Goal: Task Accomplishment & Management: Complete application form

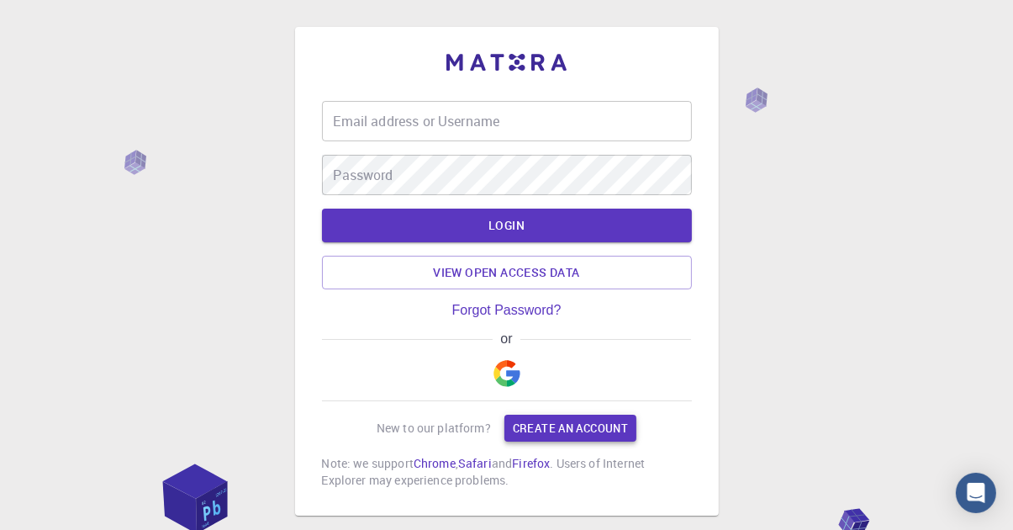
click at [624, 430] on link "Create an account" at bounding box center [570, 427] width 132 height 27
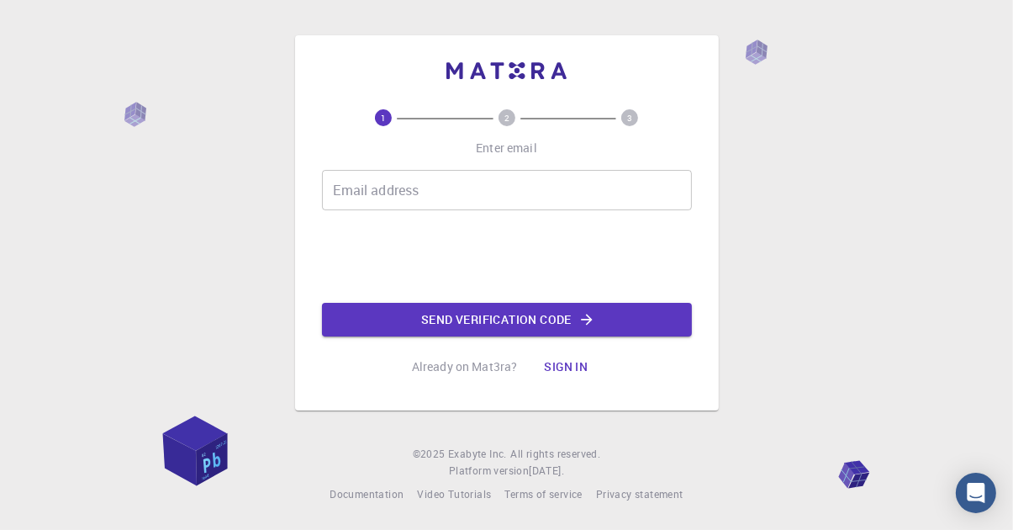
click at [677, 210] on input "Email address" at bounding box center [507, 190] width 370 height 40
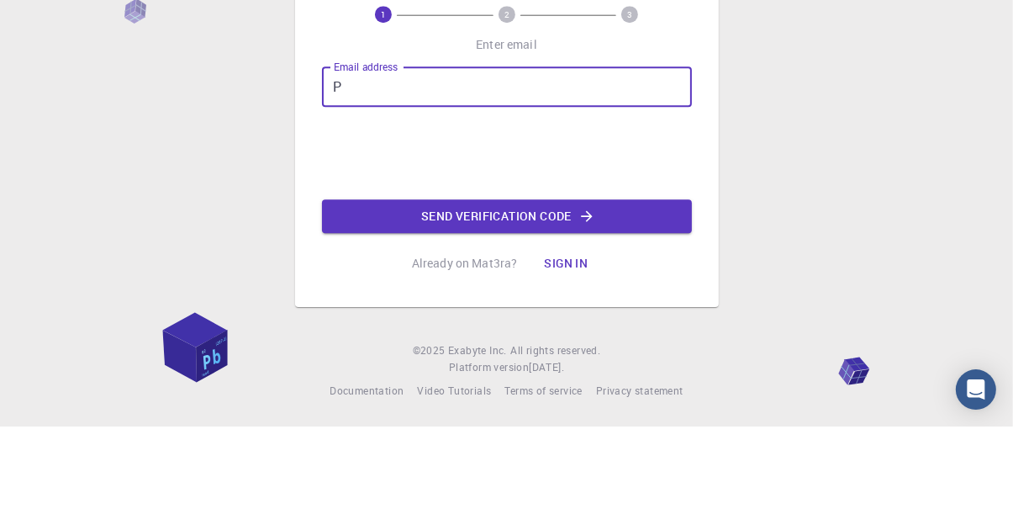
type input "[EMAIL_ADDRESS][DOMAIN_NAME]"
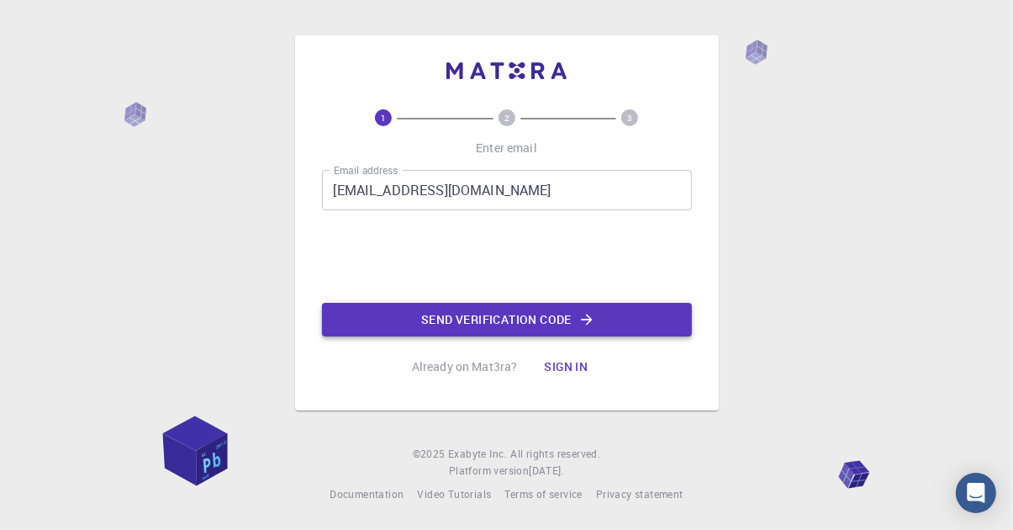
click at [637, 336] on button "Send verification code" at bounding box center [507, 320] width 370 height 34
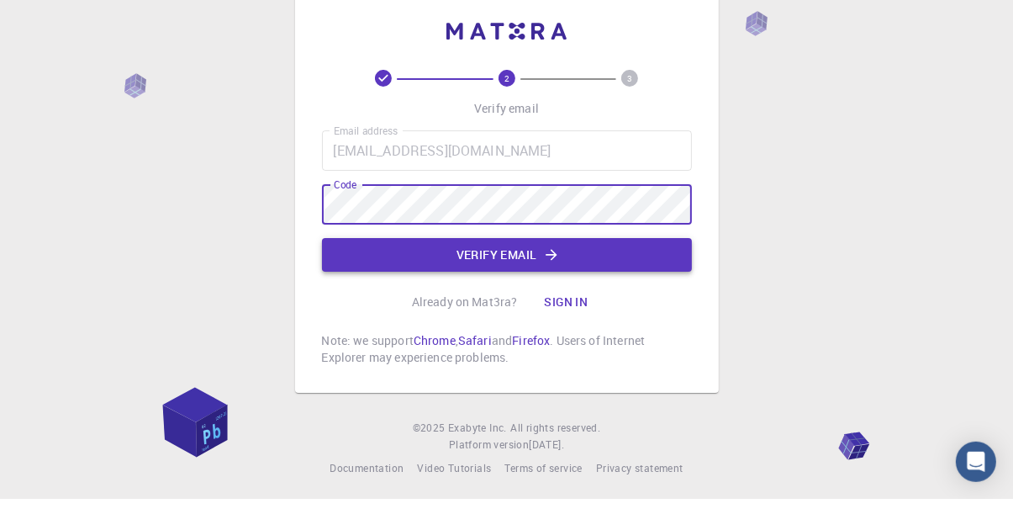
click at [646, 303] on button "Verify email" at bounding box center [507, 286] width 370 height 34
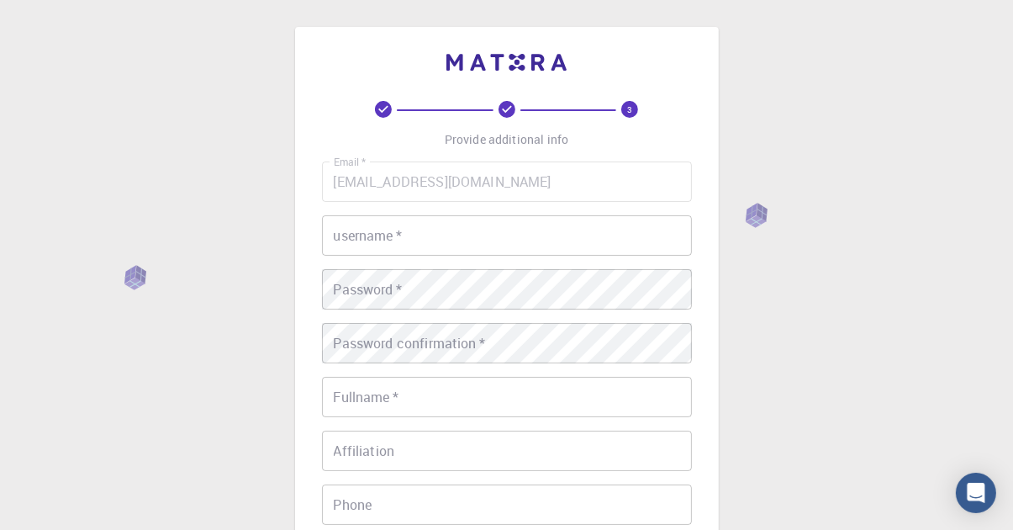
click at [577, 230] on input "username   *" at bounding box center [507, 235] width 370 height 40
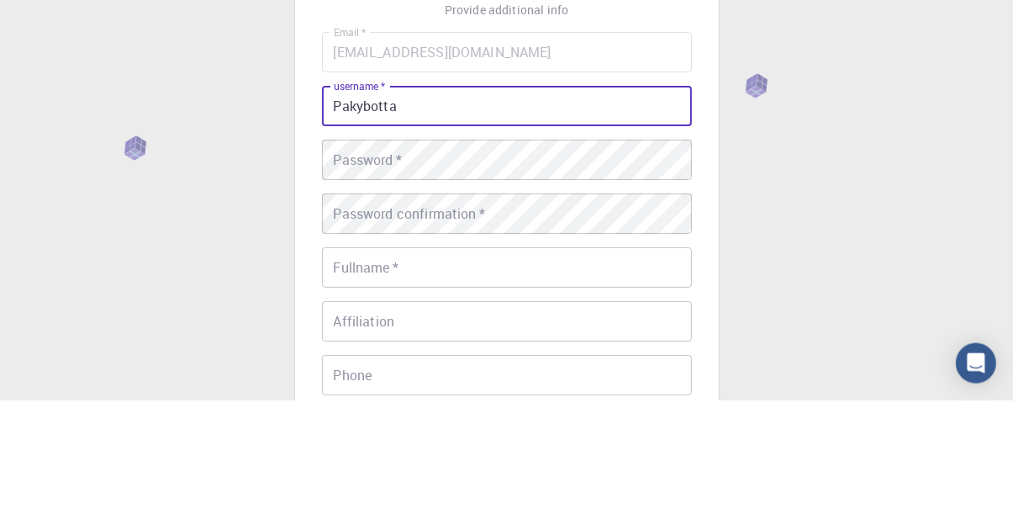
type input "Pakybotta"
click at [345, 280] on div "Password   * Password   *" at bounding box center [507, 289] width 370 height 40
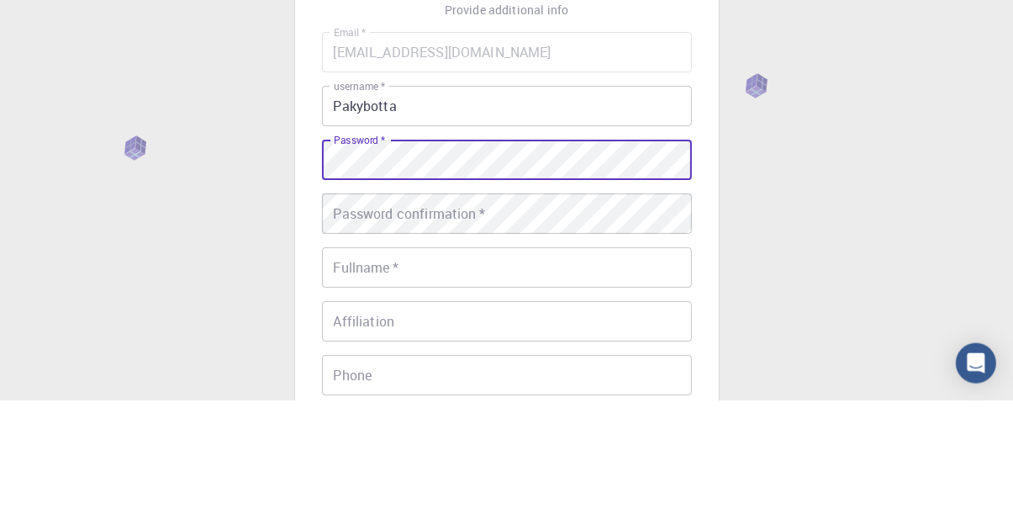
click at [334, 344] on div "Password confirmation   * Password confirmation   *" at bounding box center [507, 343] width 370 height 40
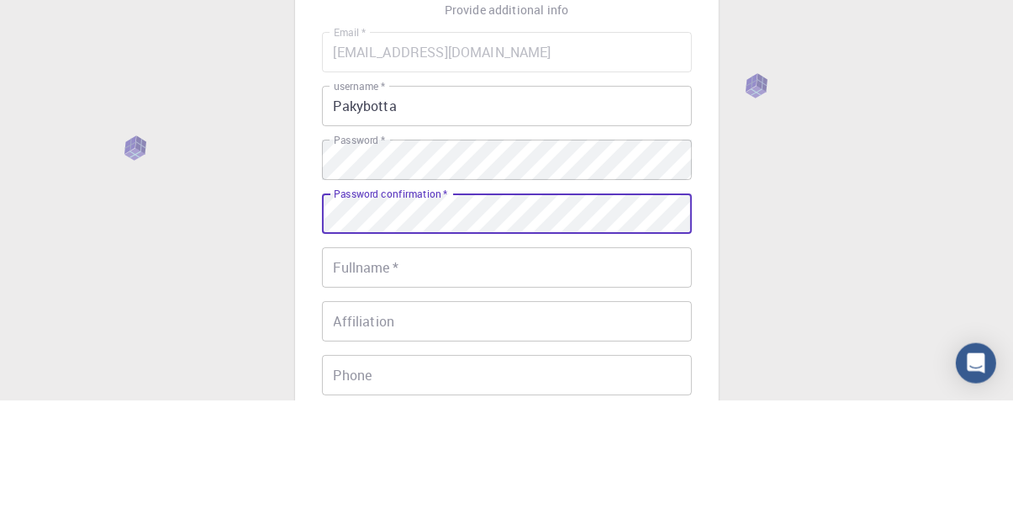
click at [335, 397] on div "Fullname   * Fullname   *" at bounding box center [507, 397] width 370 height 40
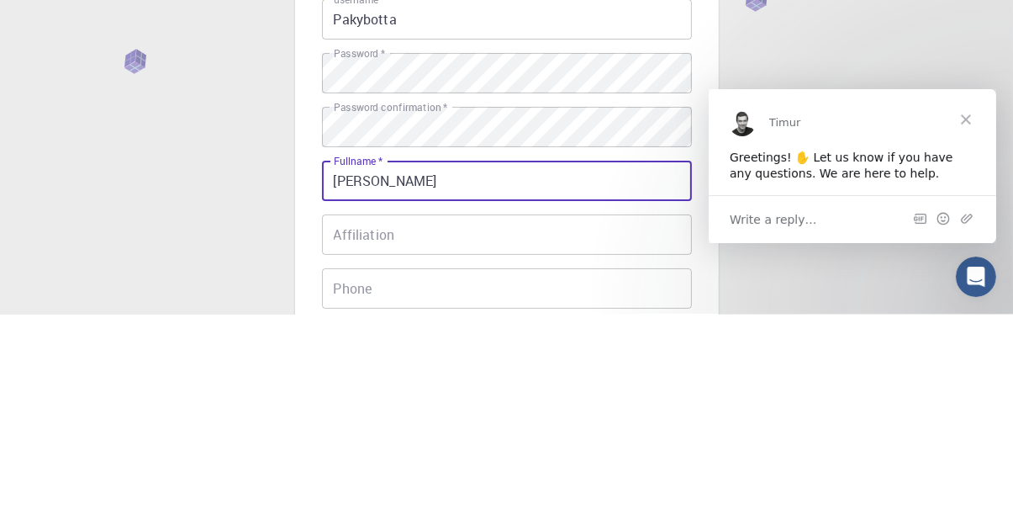
type input "[PERSON_NAME]"
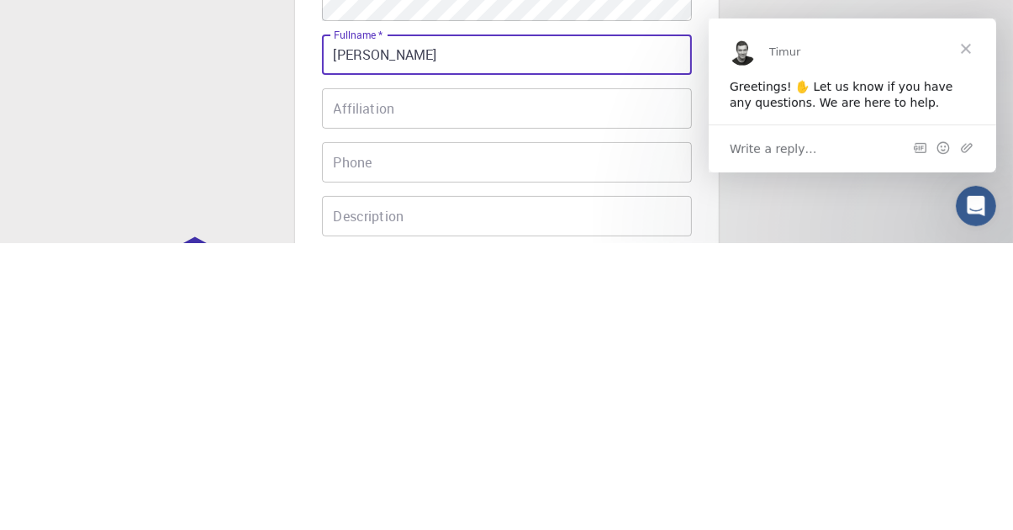
scroll to position [55, 0]
click at [342, 449] on div "Phone Phone" at bounding box center [507, 449] width 370 height 40
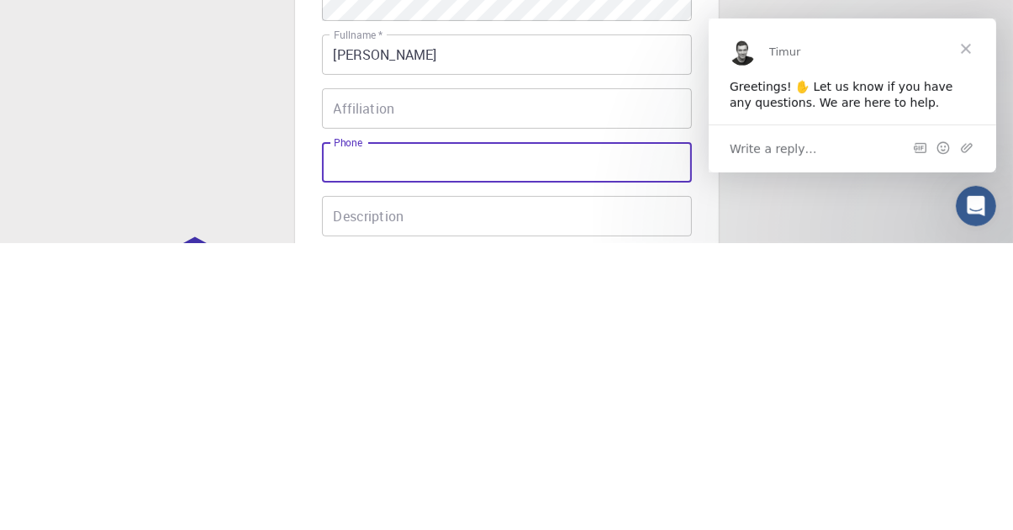
type input "J"
click at [336, 448] on input "Phone" at bounding box center [507, 449] width 370 height 40
type input "3509283770"
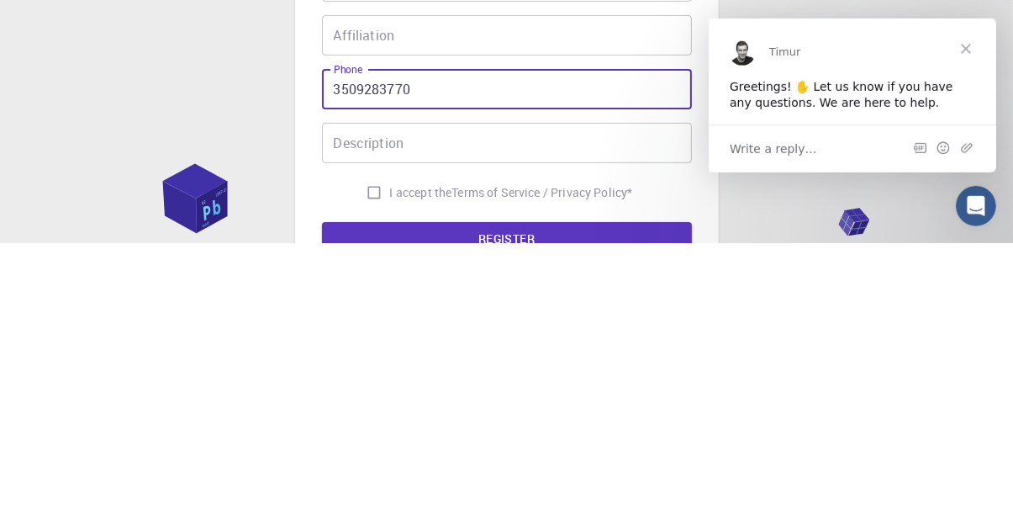
scroll to position [130, 0]
click at [358, 472] on input "I accept the Terms of Service / Privacy Policy *" at bounding box center [374, 477] width 32 height 32
checkbox input "true"
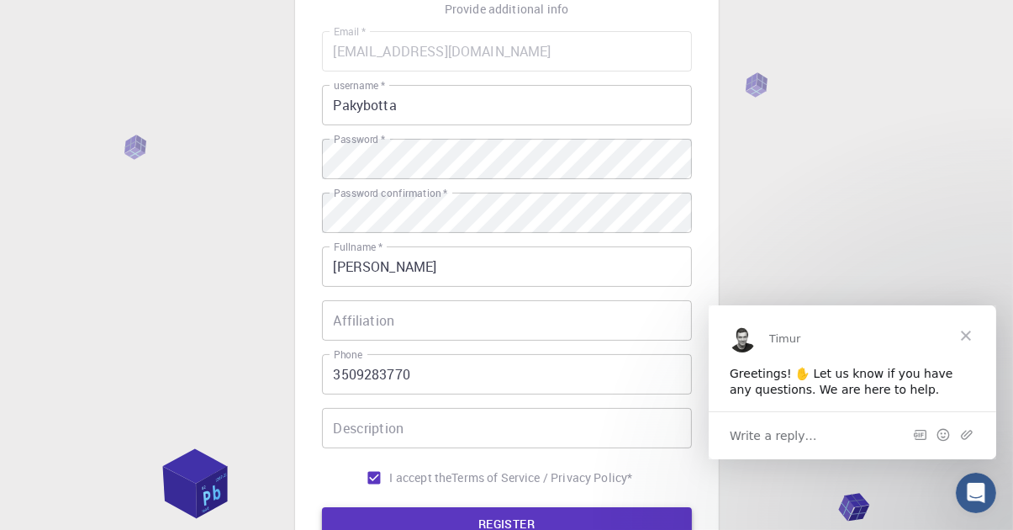
click at [621, 519] on button "REGISTER" at bounding box center [507, 524] width 370 height 34
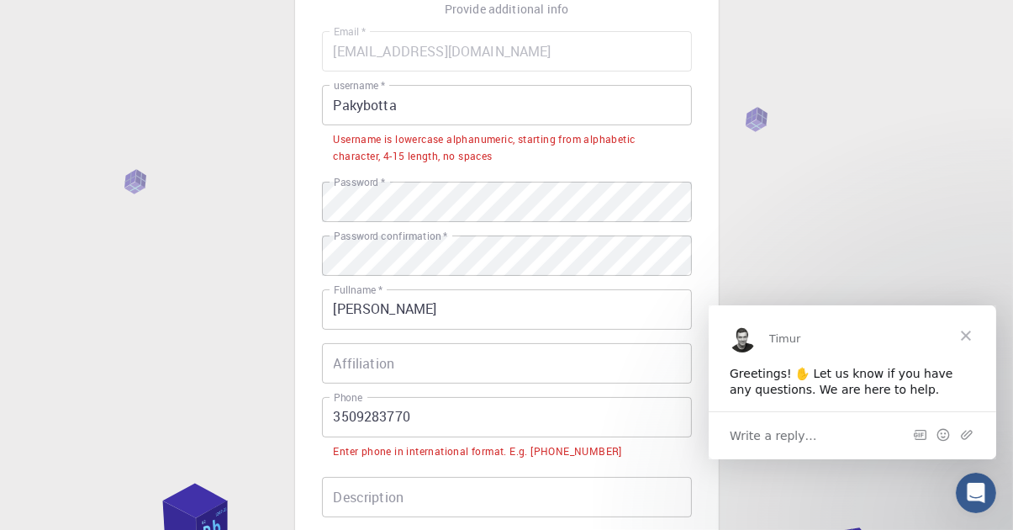
click at [333, 420] on input "3509283770" at bounding box center [507, 417] width 370 height 40
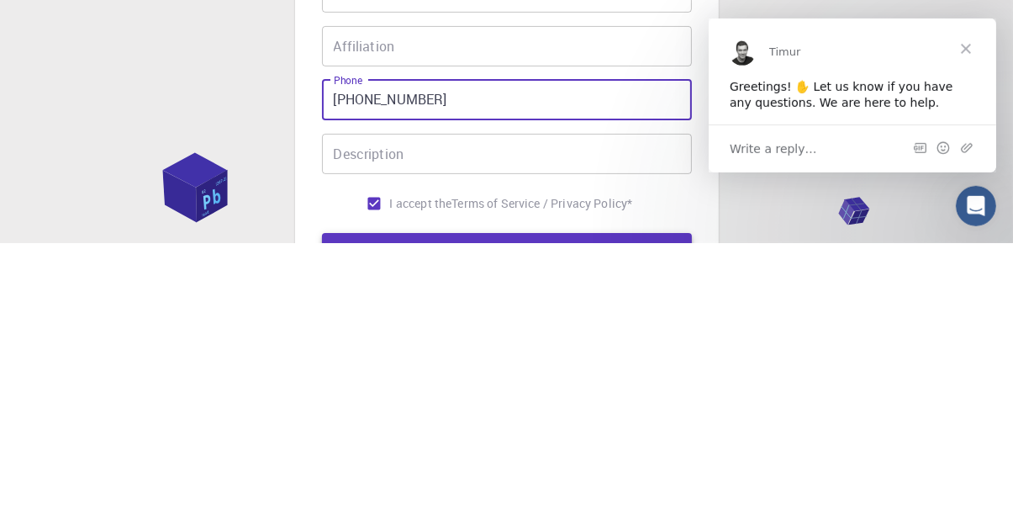
type input "[PHONE_NUMBER]"
click at [519, 529] on button "REGISTER" at bounding box center [507, 536] width 370 height 34
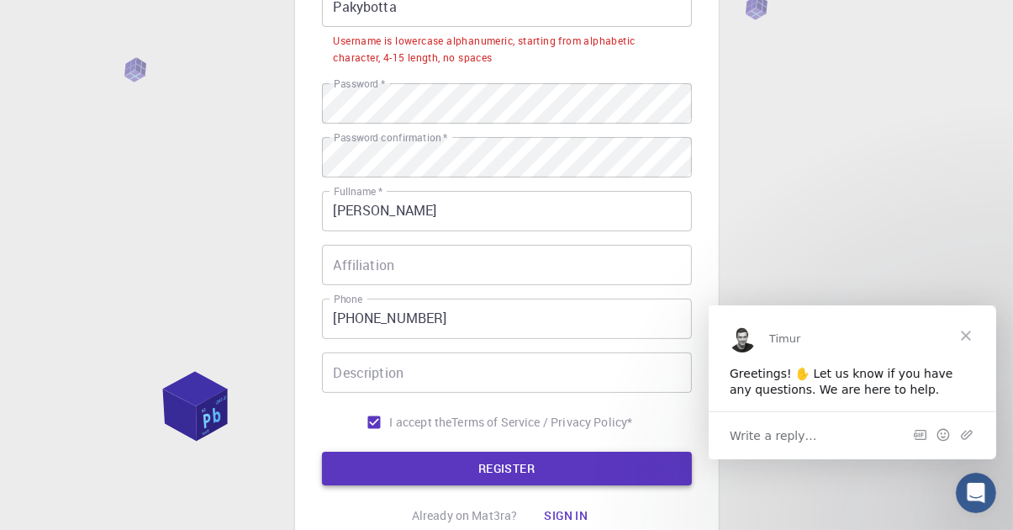
scroll to position [207, 0]
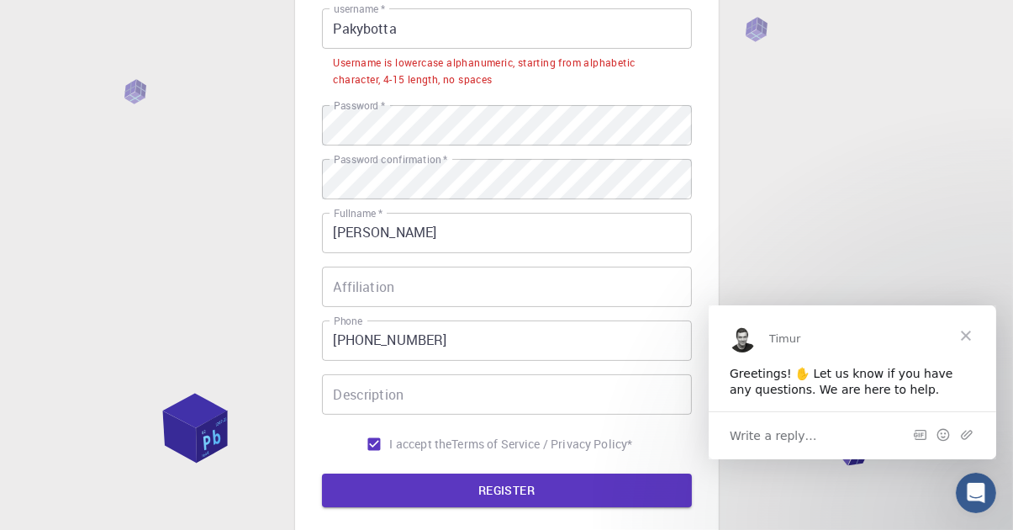
click at [419, 29] on input "Pakybotta" at bounding box center [507, 28] width 370 height 40
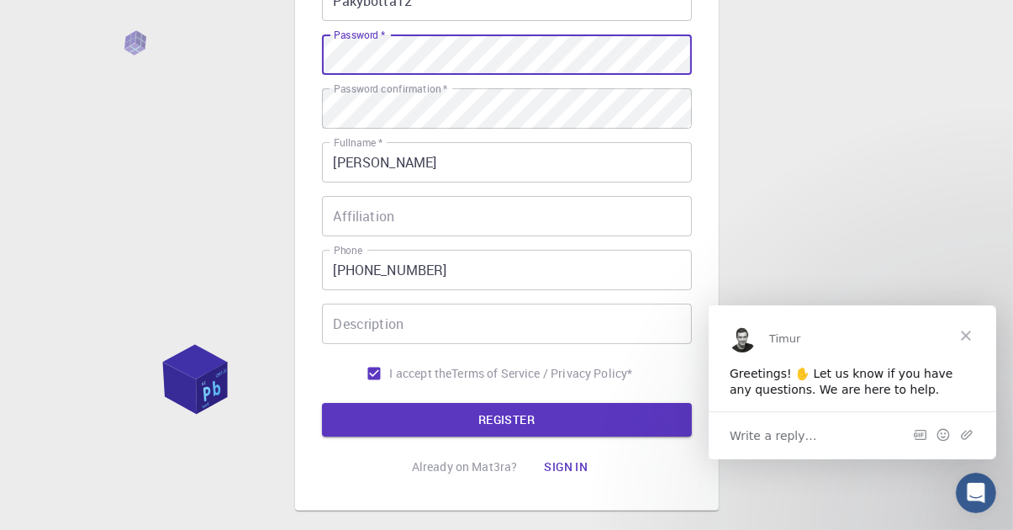
scroll to position [235, 0]
click at [658, 424] on button "REGISTER" at bounding box center [507, 419] width 370 height 34
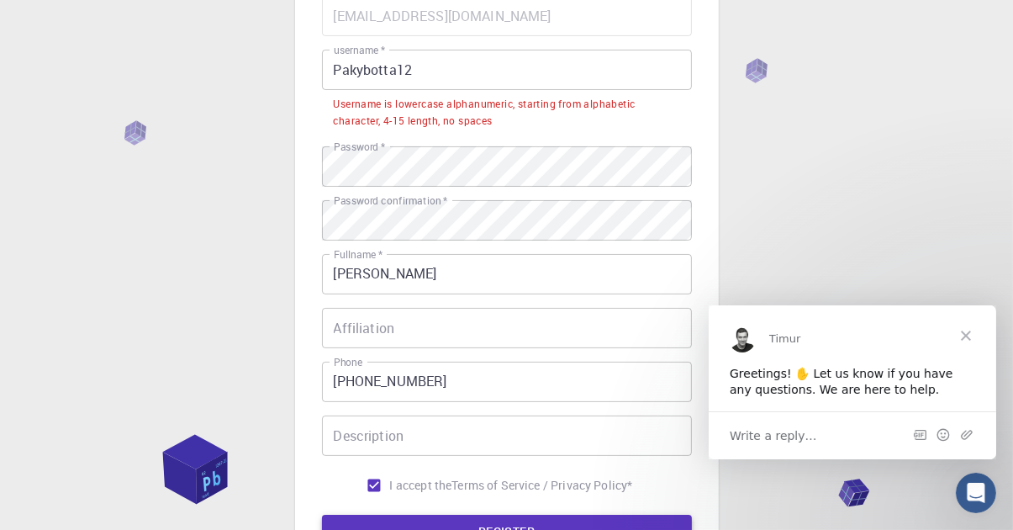
scroll to position [180, 0]
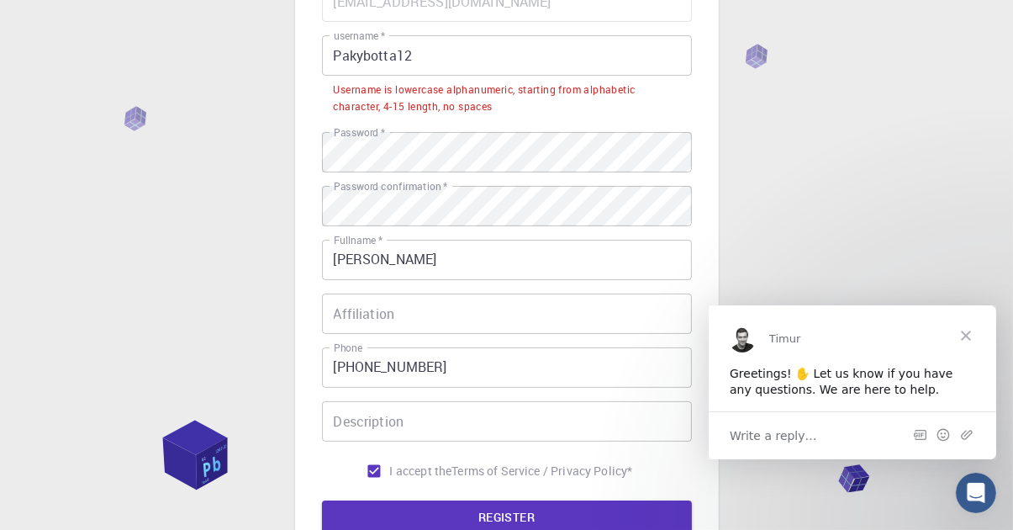
click at [566, 46] on input "Pakybotta12" at bounding box center [507, 55] width 370 height 40
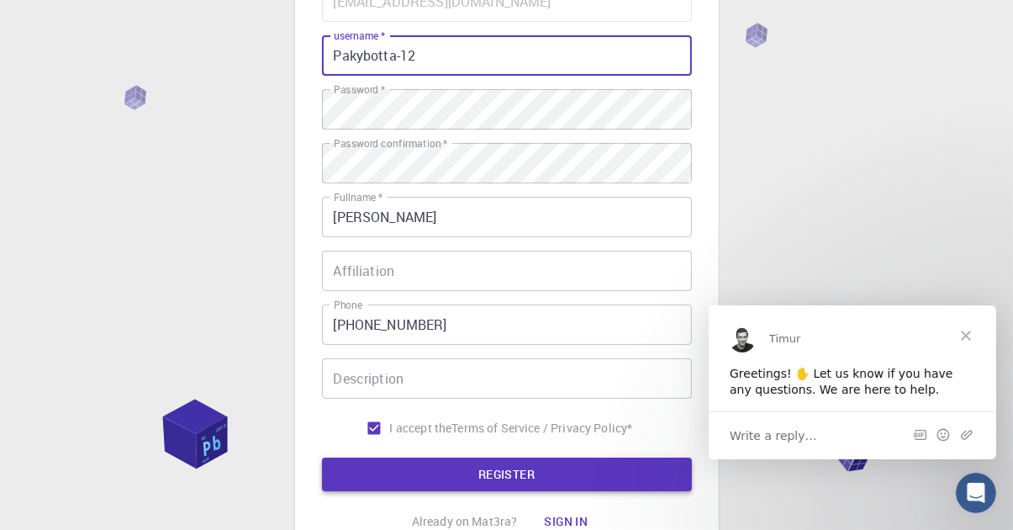
click at [646, 472] on button "REGISTER" at bounding box center [507, 474] width 370 height 34
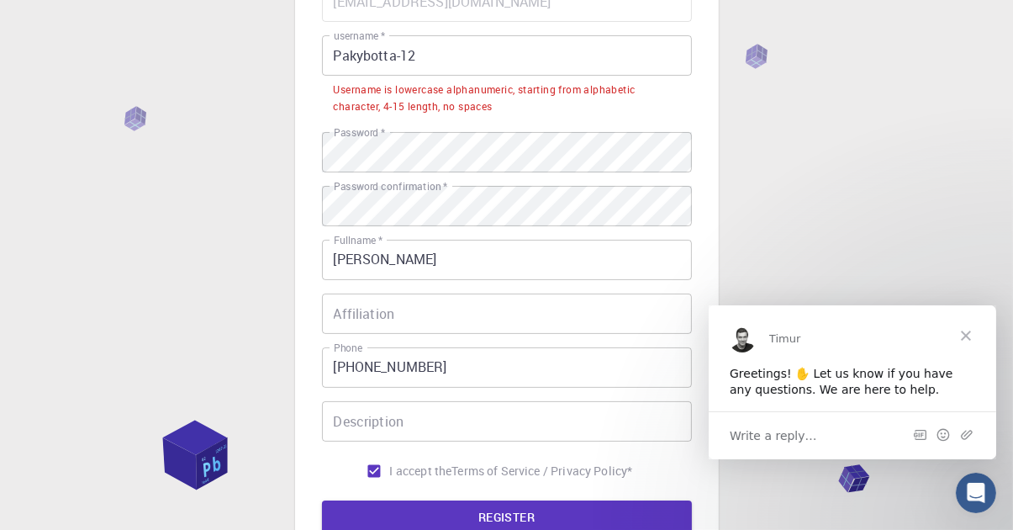
click at [972, 336] on span "Close" at bounding box center [965, 334] width 61 height 61
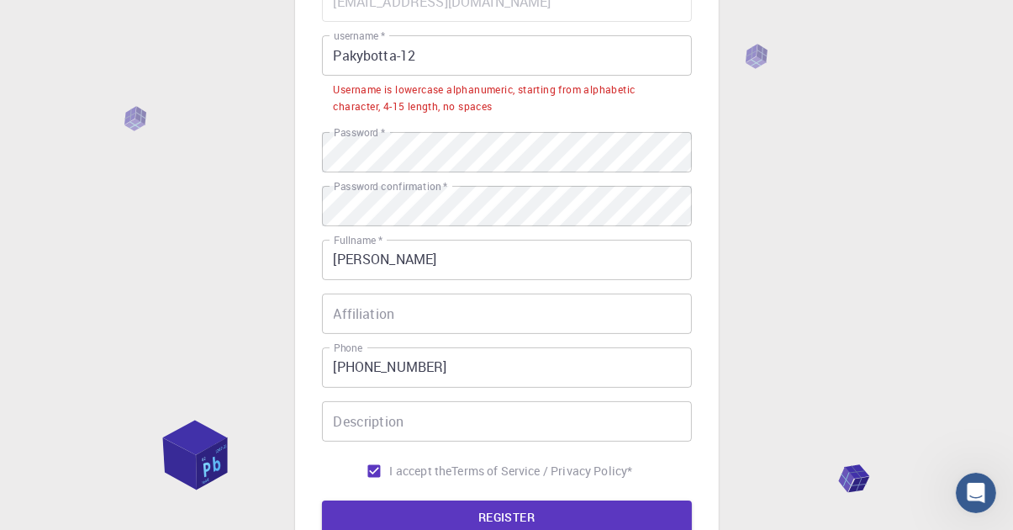
scroll to position [175, 0]
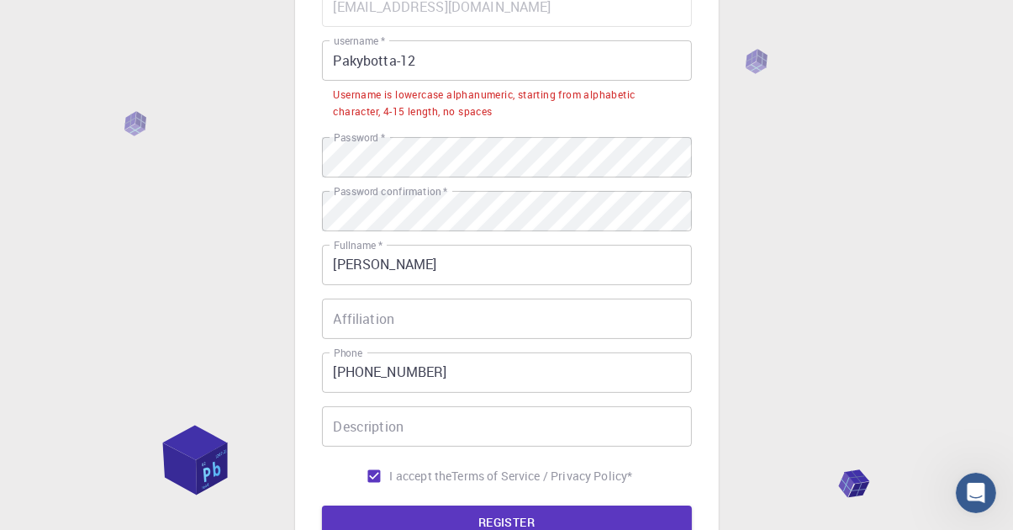
click at [700, 529] on div "3 Provide additional info Email   * [EMAIL_ADDRESS][DOMAIN_NAME] Email   * user…" at bounding box center [507, 232] width 424 height 761
click at [688, 529] on button "REGISTER" at bounding box center [507, 522] width 370 height 34
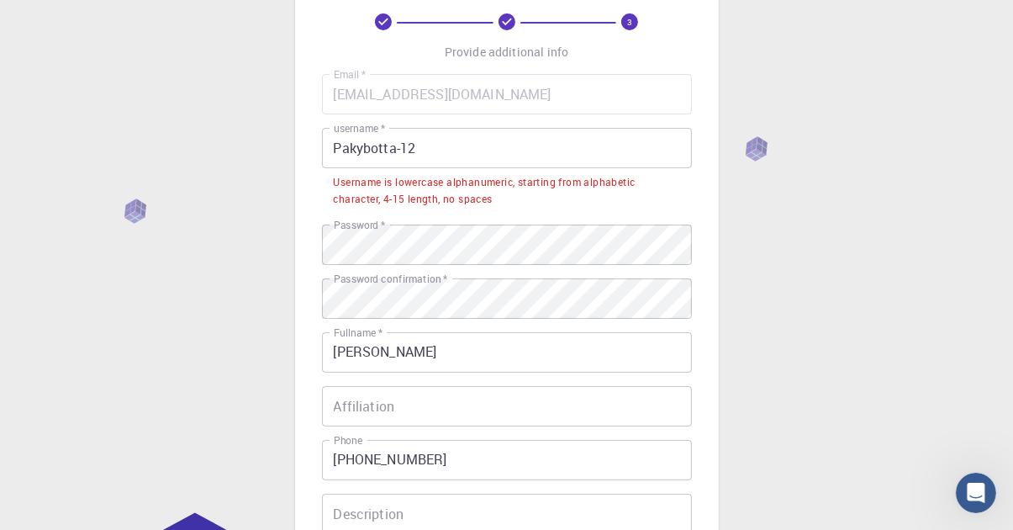
scroll to position [96, 0]
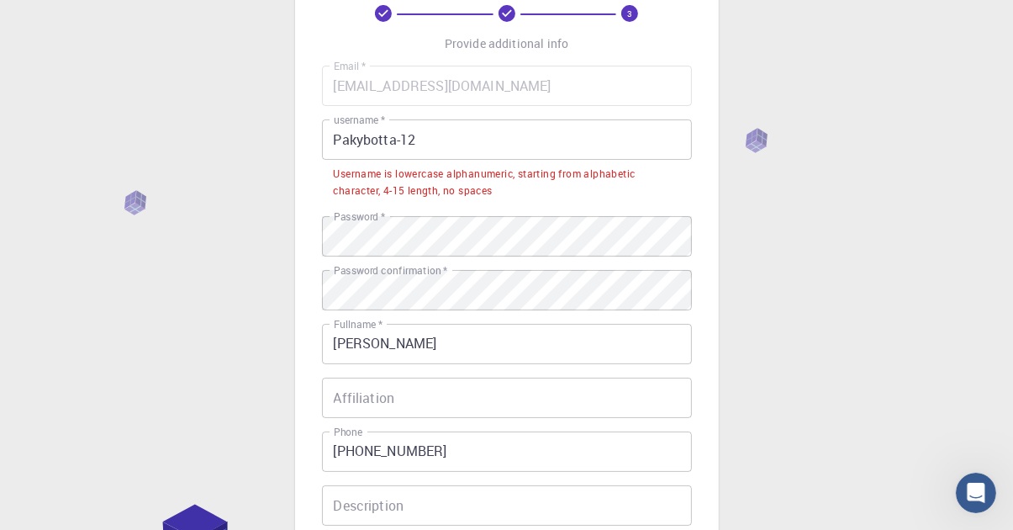
click at [336, 141] on input "Pakybotta-12" at bounding box center [507, 139] width 370 height 40
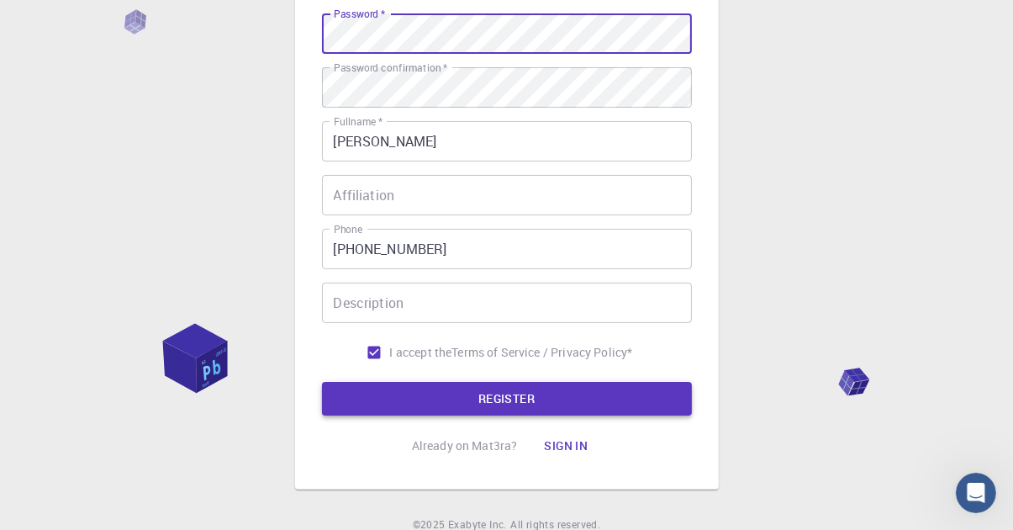
click at [660, 393] on button "REGISTER" at bounding box center [507, 399] width 370 height 34
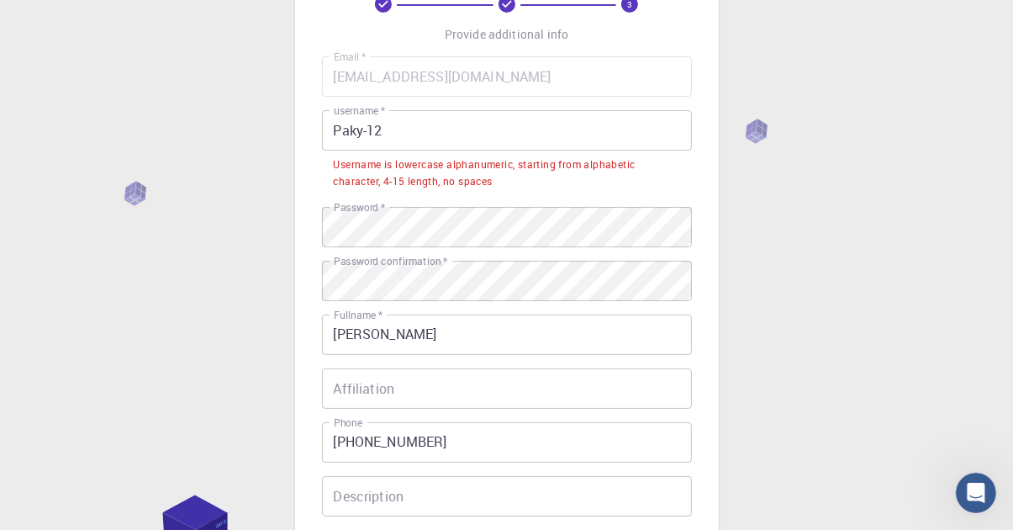
scroll to position [106, 0]
click at [666, 124] on input "Paky-12" at bounding box center [507, 129] width 370 height 40
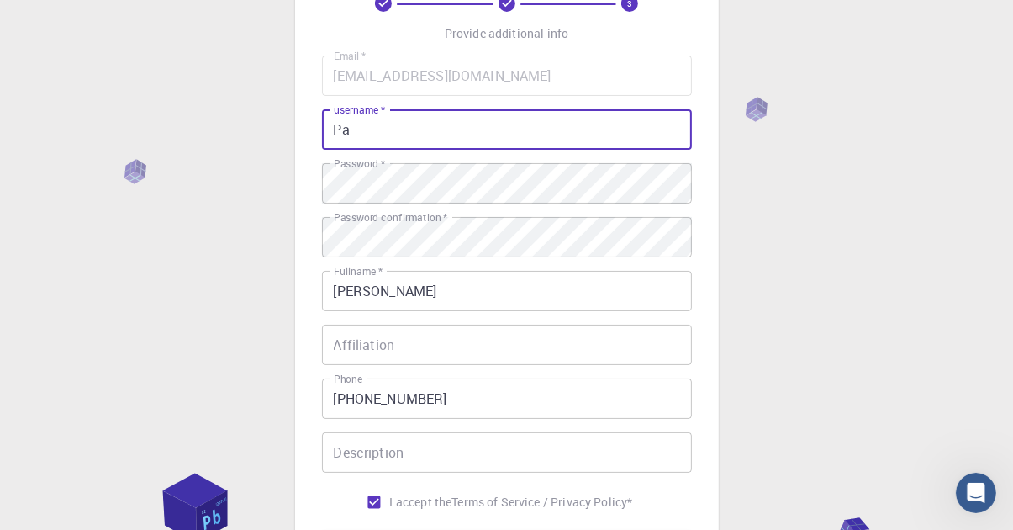
type input "P"
type input "T"
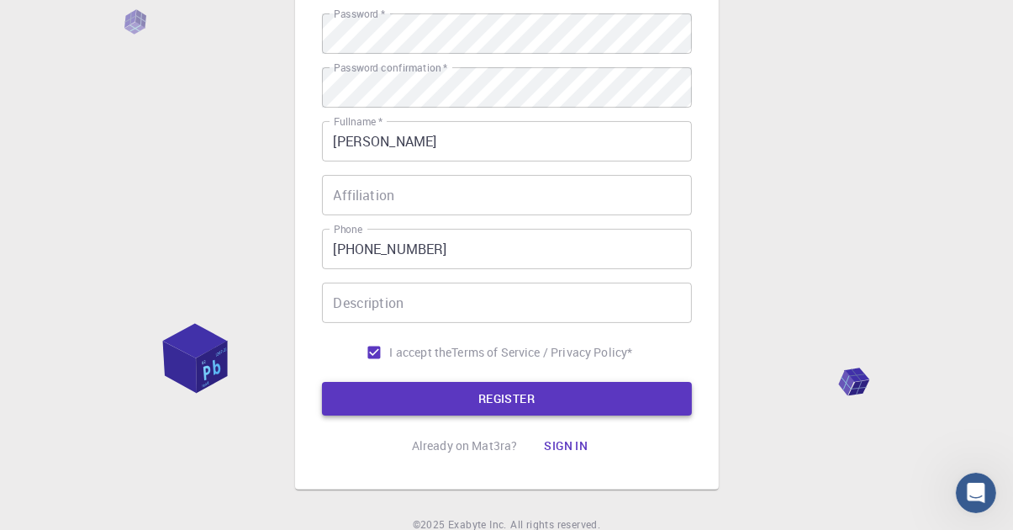
click at [354, 398] on button "REGISTER" at bounding box center [507, 399] width 370 height 34
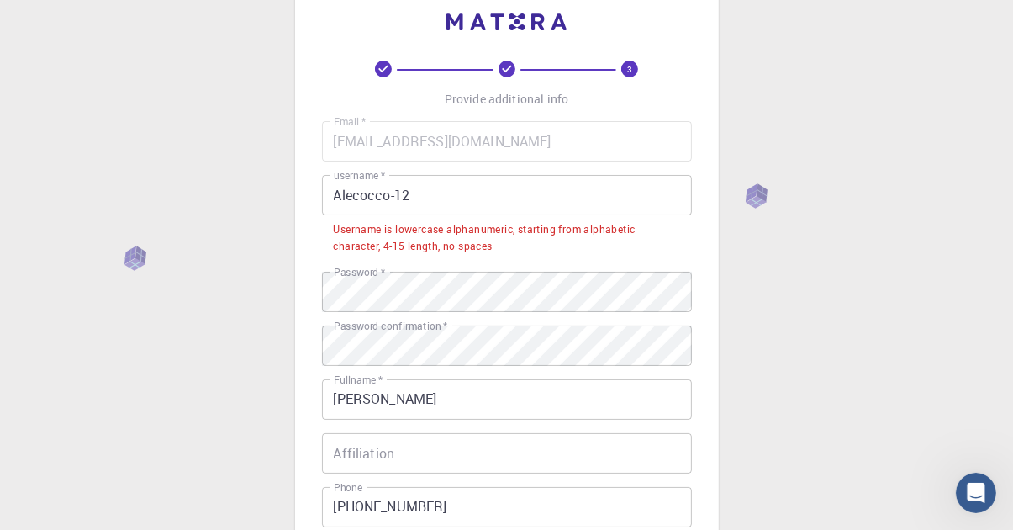
scroll to position [0, 0]
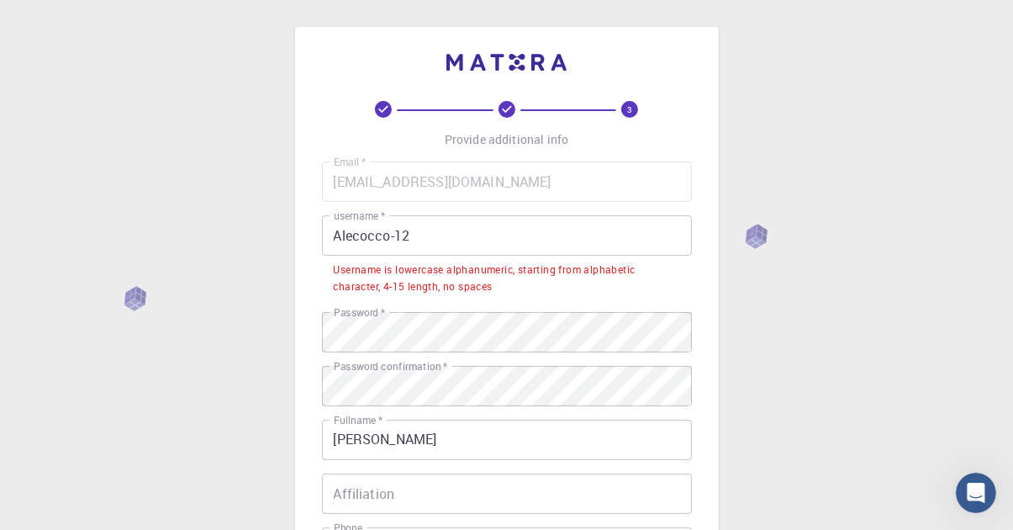
click at [490, 287] on div "Username is lowercase alphanumeric, starting from alphabetic character, 4-15 le…" at bounding box center [507, 278] width 346 height 34
click at [557, 242] on input "Alecocco-12" at bounding box center [507, 235] width 370 height 40
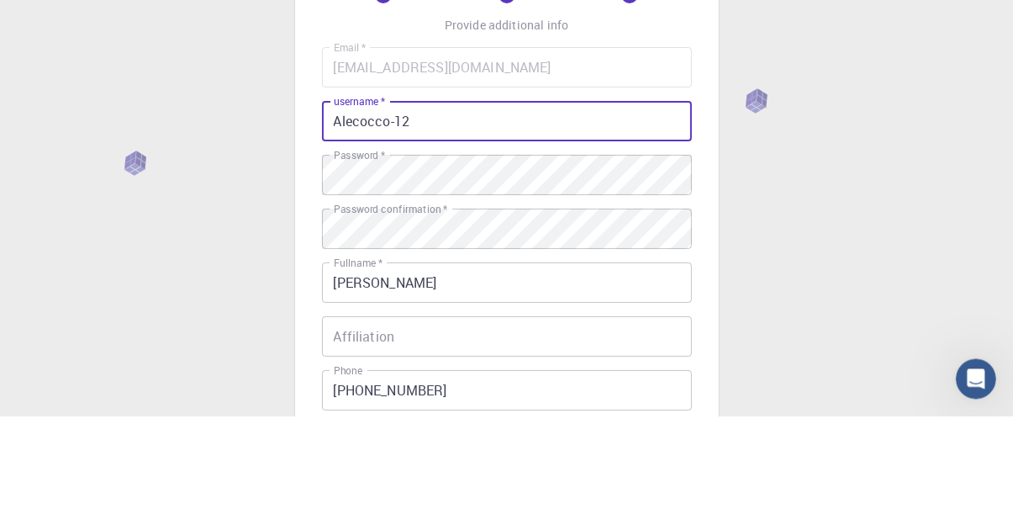
click at [960, 306] on div "3 Provide additional info Email   * [EMAIL_ADDRESS][DOMAIN_NAME] Email   * user…" at bounding box center [506, 428] width 1013 height 856
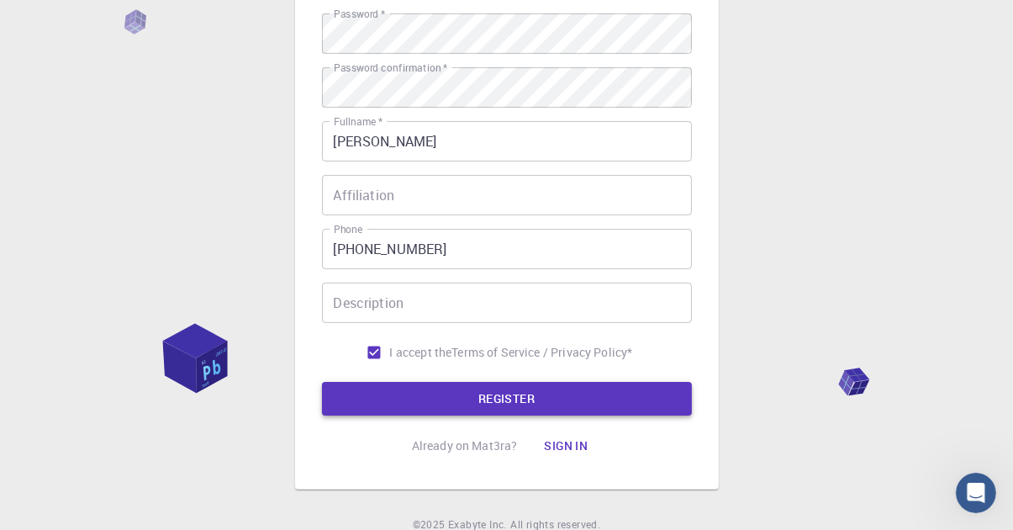
click at [588, 408] on button "REGISTER" at bounding box center [507, 399] width 370 height 34
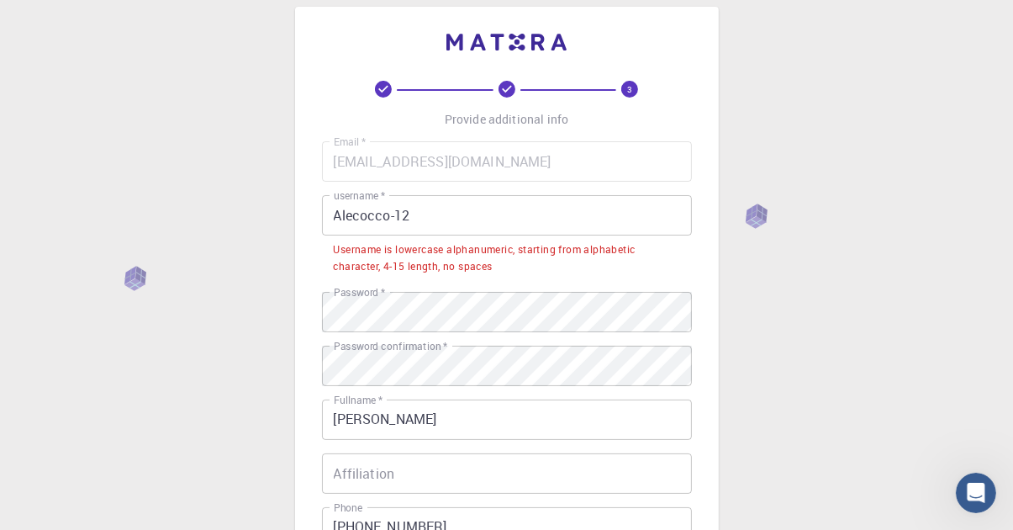
scroll to position [18, 0]
click at [677, 213] on input "Alecocco-12" at bounding box center [507, 217] width 370 height 40
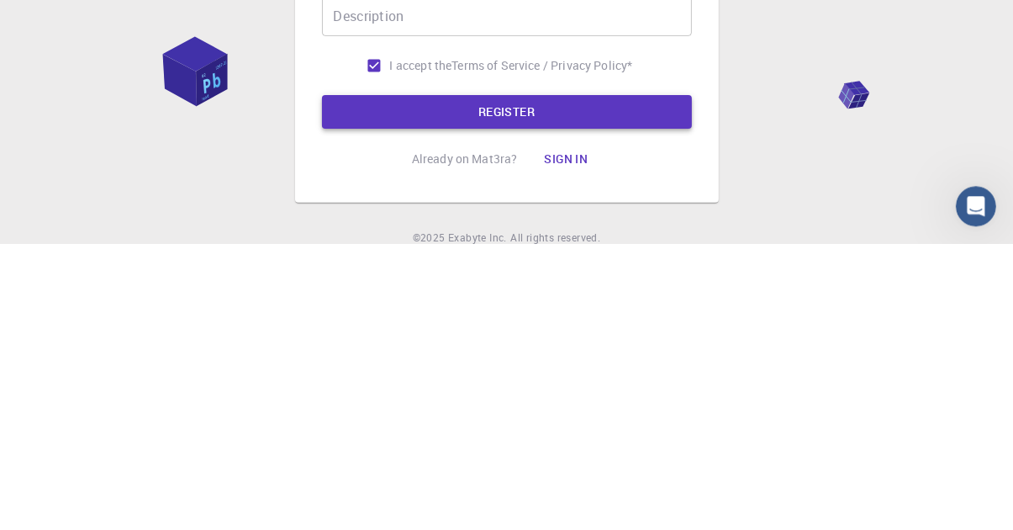
type input "Alecocco"
click at [660, 402] on button "REGISTER" at bounding box center [507, 399] width 370 height 34
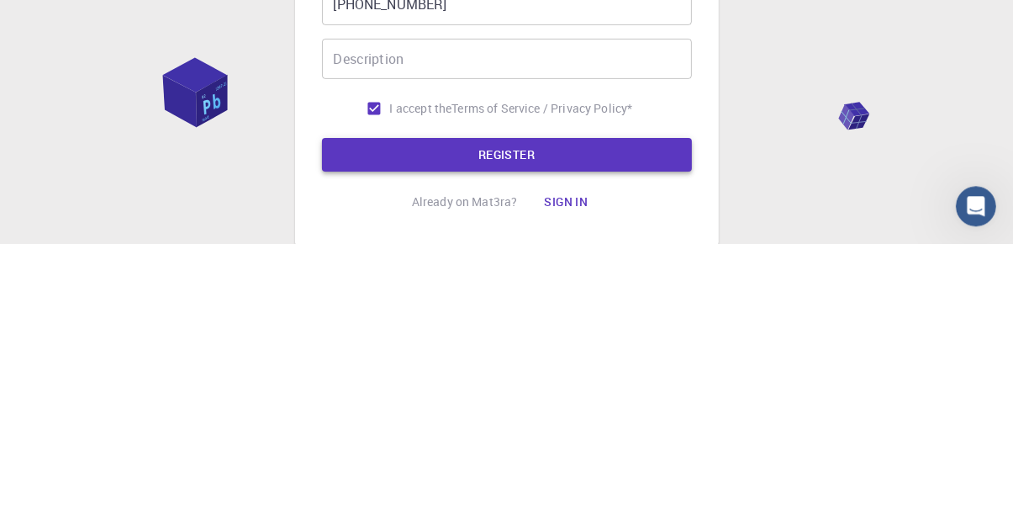
scroll to position [298, 0]
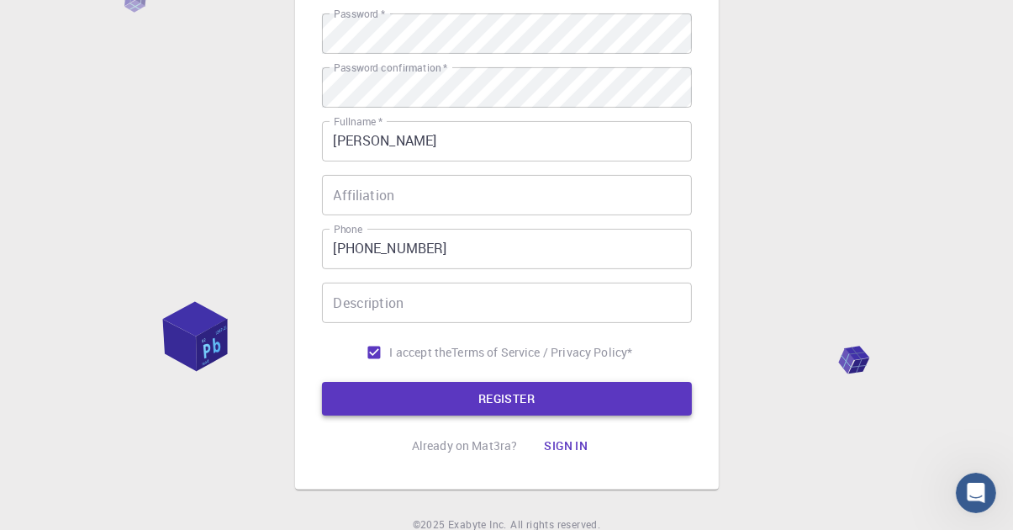
click at [595, 393] on button "REGISTER" at bounding box center [507, 399] width 370 height 34
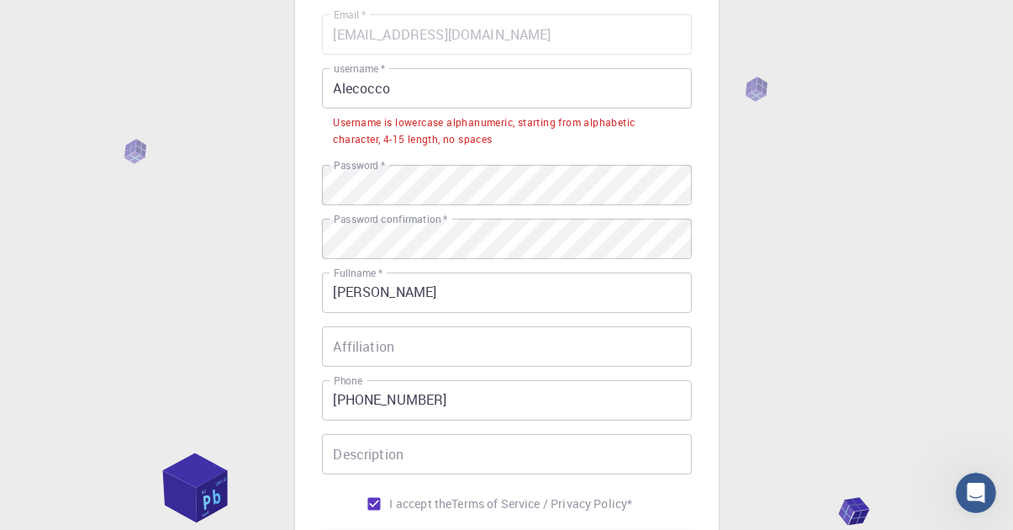
scroll to position [177, 0]
